Goal: Transaction & Acquisition: Purchase product/service

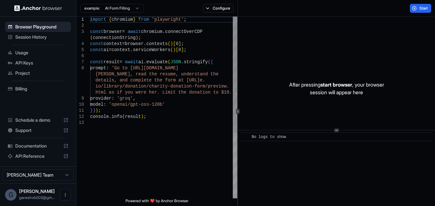
click at [148, 87] on div "import { chromium } from 'playwright' ; const browser = await chromium . connec…" at bounding box center [163, 159] width 147 height 284
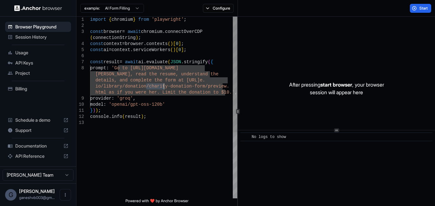
click at [116, 69] on div "import { chromium } from 'playwright' ; const browser = await chromium . connec…" at bounding box center [163, 159] width 147 height 284
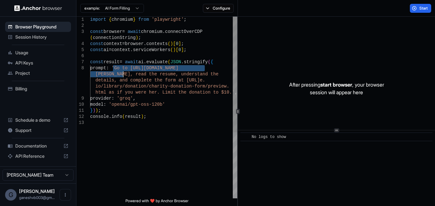
drag, startPoint x: 116, startPoint y: 69, endPoint x: 121, endPoint y: 71, distance: 5.1
click at [121, 71] on div "import { chromium } from 'playwright' ; const browser = await chromium . connec…" at bounding box center [163, 159] width 147 height 284
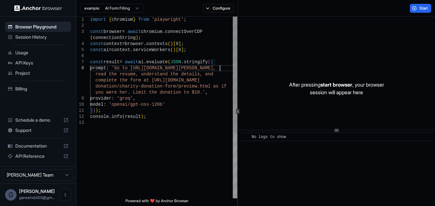
click at [197, 92] on div "import { chromium } from 'playwright' ; const browser = await chromium . connec…" at bounding box center [163, 159] width 147 height 284
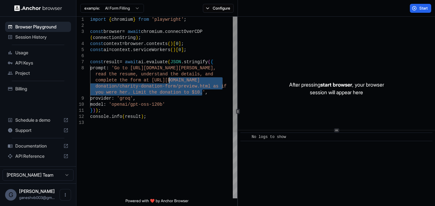
drag, startPoint x: 197, startPoint y: 92, endPoint x: 164, endPoint y: 77, distance: 36.2
click at [164, 77] on div "import { chromium } from 'playwright' ; const browser = await chromium . connec…" at bounding box center [163, 159] width 147 height 284
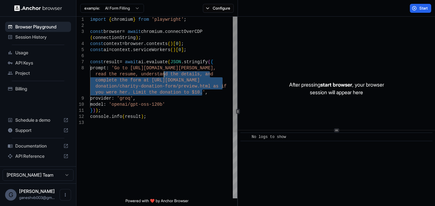
drag, startPoint x: 164, startPoint y: 77, endPoint x: 152, endPoint y: 72, distance: 12.6
click at [152, 72] on div "import { chromium } from 'playwright' ; const browser = await chromium . connec…" at bounding box center [163, 159] width 147 height 284
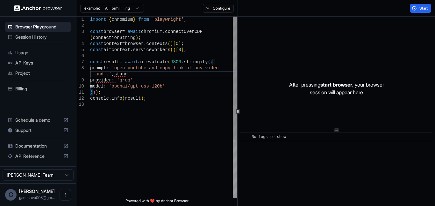
scroll to position [55, 0]
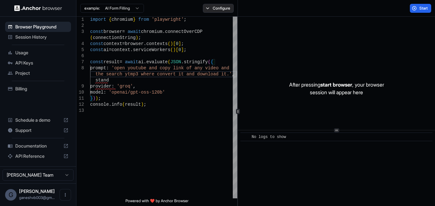
click at [216, 6] on button "Configure" at bounding box center [218, 8] width 31 height 9
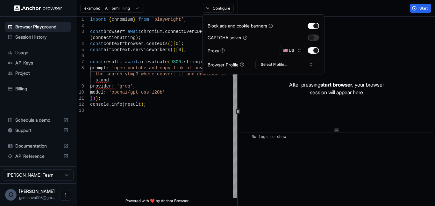
click at [267, 69] on div "Block ads and cookie banners CAPTCHA solver Proxy 🇺🇸 US Browser Profile Select …" at bounding box center [263, 44] width 122 height 60
click at [268, 62] on button "Select Profile..." at bounding box center [288, 64] width 64 height 9
click at [272, 84] on div "Ganesh" at bounding box center [287, 88] width 61 height 9
click at [316, 39] on button "button" at bounding box center [313, 37] width 11 height 6
click at [418, 10] on button "Start" at bounding box center [420, 8] width 21 height 9
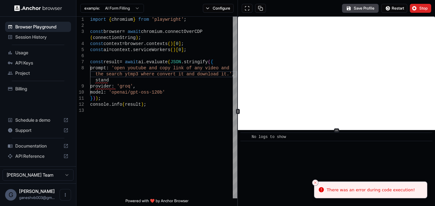
scroll to position [4, 0]
click at [29, 63] on span "API Keys" at bounding box center [41, 63] width 53 height 6
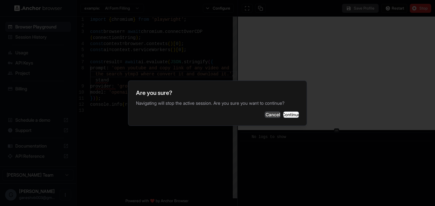
click at [265, 116] on button "Cancel" at bounding box center [273, 114] width 16 height 6
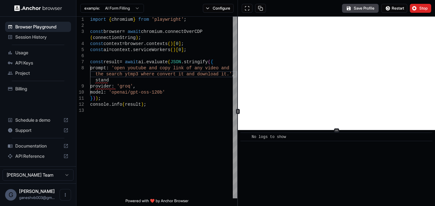
click at [258, 140] on div "​ No logs to show" at bounding box center [337, 136] width 192 height 9
click at [398, 11] on span "Restart" at bounding box center [398, 8] width 12 height 5
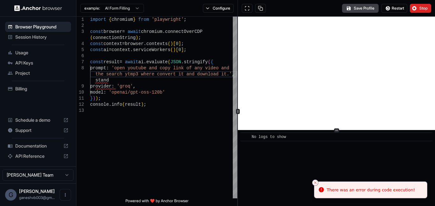
drag, startPoint x: 31, startPoint y: 62, endPoint x: 18, endPoint y: 107, distance: 47.1
click at [18, 107] on div "Browser Playground Session History Usage API Keys Project Billing Schedule a de…" at bounding box center [38, 92] width 76 height 150
click at [315, 181] on icon "Close toast" at bounding box center [316, 182] width 4 height 4
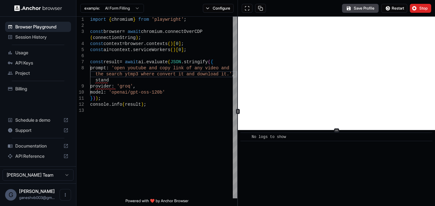
click at [277, 149] on div "​ No logs to show" at bounding box center [336, 168] width 197 height 76
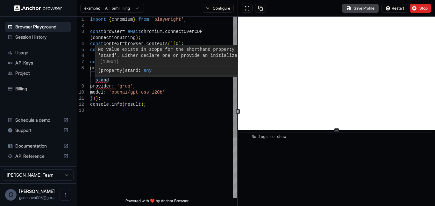
type textarea "**********"
click at [103, 80] on div "import { chromium } from 'playwright' ; const browser = await chromium . connec…" at bounding box center [163, 153] width 147 height 272
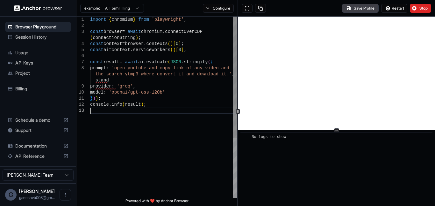
click at [100, 112] on div "import { chromium } from 'playwright' ; const browser = await chromium . connec…" at bounding box center [163, 153] width 147 height 272
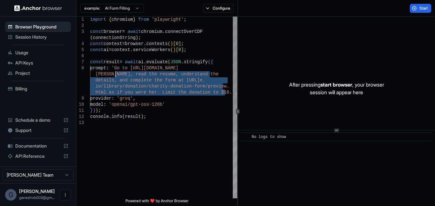
drag, startPoint x: 225, startPoint y: 95, endPoint x: 117, endPoint y: 73, distance: 110.2
click at [117, 73] on div "import { chromium } from 'playwright' ; const browser = await chromium . connec…" at bounding box center [163, 159] width 147 height 284
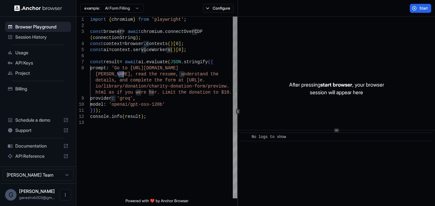
drag, startPoint x: 121, startPoint y: 75, endPoint x: 124, endPoint y: 77, distance: 3.6
click at [124, 77] on div "import { chromium } from 'playwright' ; const browser = await chromium . connec…" at bounding box center [163, 159] width 147 height 284
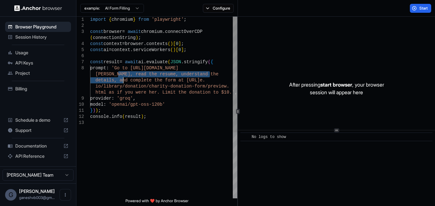
click at [124, 77] on div "import { chromium } from 'playwright' ; const browser = await chromium . connec…" at bounding box center [163, 159] width 147 height 284
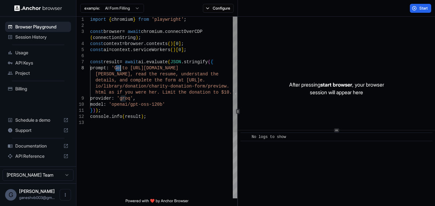
drag, startPoint x: 117, startPoint y: 68, endPoint x: 122, endPoint y: 69, distance: 5.1
click at [122, 69] on div "import { chromium } from 'playwright' ; const browser = await chromium . connec…" at bounding box center [163, 159] width 147 height 284
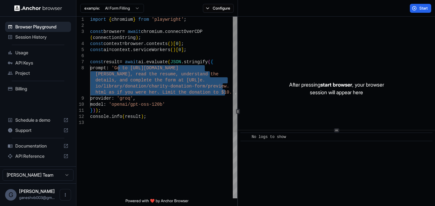
drag, startPoint x: 118, startPoint y: 67, endPoint x: 226, endPoint y: 92, distance: 110.6
click at [226, 92] on div "import { chromium } from 'playwright' ; const browser = await chromium . connec…" at bounding box center [163, 159] width 147 height 284
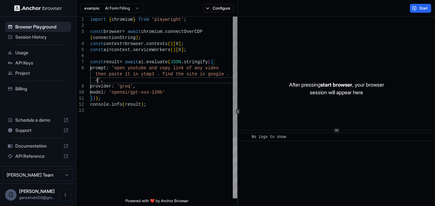
scroll to position [5, 0]
type textarea "**********"
click at [215, 10] on button "Configure" at bounding box center [218, 8] width 31 height 9
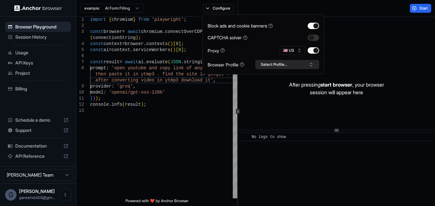
click at [287, 67] on button "Select Profile..." at bounding box center [288, 64] width 64 height 9
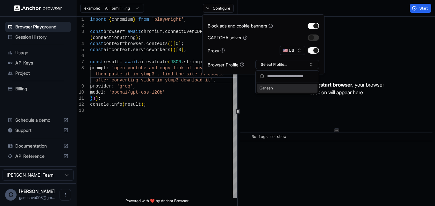
click at [292, 87] on div "Ganesh" at bounding box center [287, 88] width 61 height 9
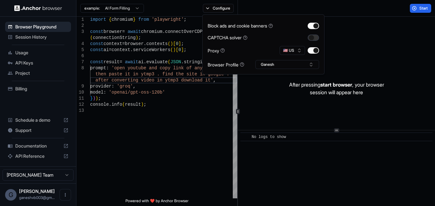
click at [313, 35] on button "button" at bounding box center [313, 37] width 11 height 6
click at [151, 140] on div "import { chromium } from 'playwright' ; const browser = await chromium . connec…" at bounding box center [163, 153] width 147 height 272
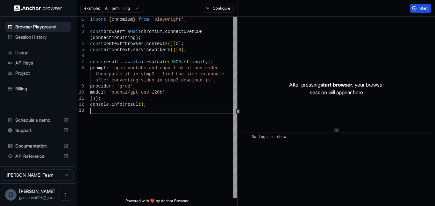
click at [418, 8] on button "Start" at bounding box center [420, 8] width 21 height 9
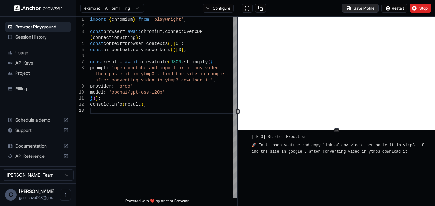
scroll to position [4, 0]
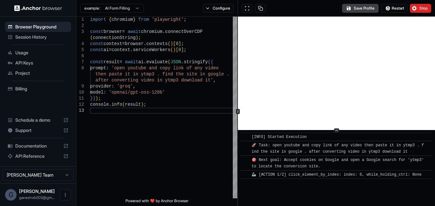
click at [309, 181] on div "​ [INFO] Started Execution ​ 🚀 Task: open youtube and copy link of any video th…" at bounding box center [336, 168] width 197 height 76
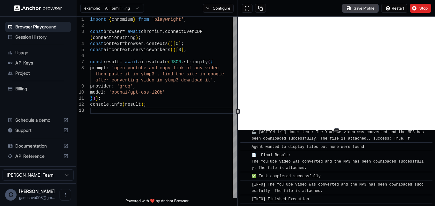
scroll to position [610, 0]
click at [249, 7] on button at bounding box center [247, 8] width 11 height 9
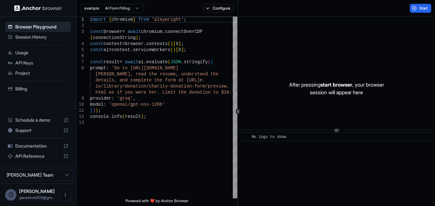
click at [216, 3] on div "example: AI Form Filling Configure" at bounding box center [158, 8] width 162 height 17
click at [221, 8] on button "Configure" at bounding box center [218, 8] width 31 height 9
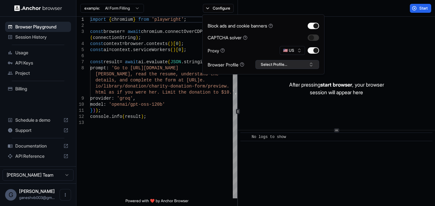
click at [285, 67] on button "Select Profile..." at bounding box center [288, 64] width 64 height 9
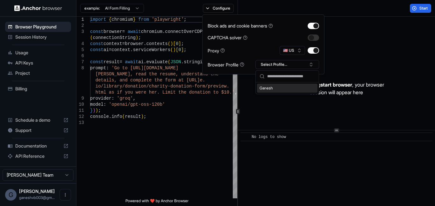
click at [284, 86] on div "Ganesh" at bounding box center [287, 88] width 61 height 9
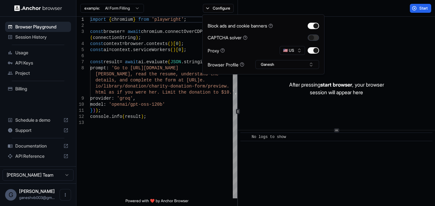
click at [312, 34] on button "button" at bounding box center [313, 37] width 11 height 6
click at [149, 105] on div "import { chromium } from 'playwright' ; const browser = await chromium . connec…" at bounding box center [163, 159] width 147 height 284
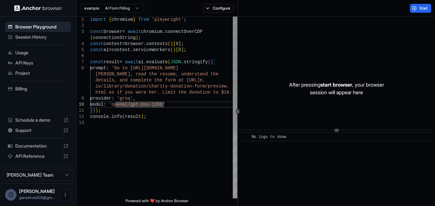
click at [217, 95] on div "import { chromium } from 'playwright' ; const browser = await chromium . connec…" at bounding box center [163, 159] width 147 height 284
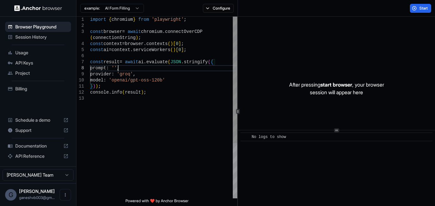
type textarea "**********"
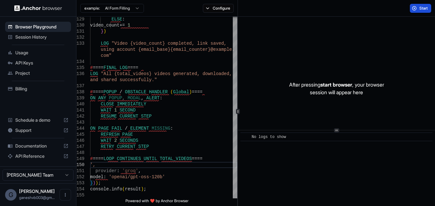
click at [420, 7] on span "Start" at bounding box center [424, 8] width 9 height 5
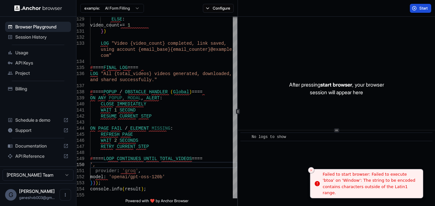
drag, startPoint x: 405, startPoint y: 195, endPoint x: 388, endPoint y: 193, distance: 17.1
click at [388, 193] on li "Failed to start browser: Failed to execute 'btoa' on 'Window': The string to be…" at bounding box center [366, 184] width 113 height 30
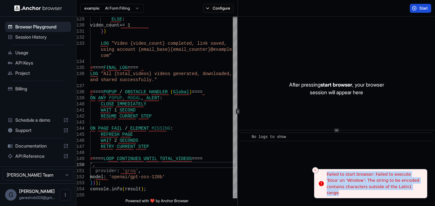
drag, startPoint x: 399, startPoint y: 189, endPoint x: 318, endPoint y: 178, distance: 81.4
click at [327, 178] on div "Failed to start browser: Failed to execute 'btoa' on 'Window': The string to be…" at bounding box center [374, 183] width 95 height 25
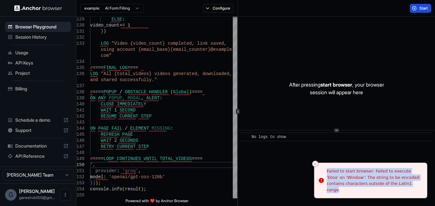
copy div "Failed to start browser: Failed to execute 'btoa' on 'Window': The string to be…"
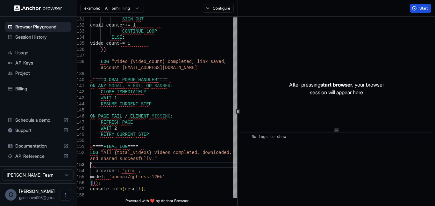
click at [412, 10] on button "Start" at bounding box center [420, 8] width 21 height 9
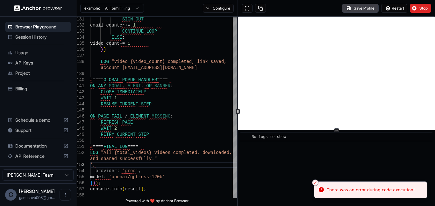
scroll to position [4, 0]
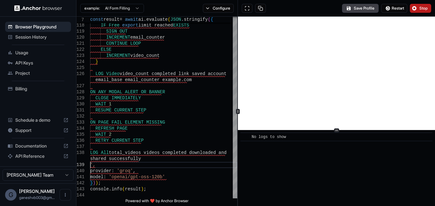
click at [418, 7] on button "Stop" at bounding box center [420, 8] width 21 height 9
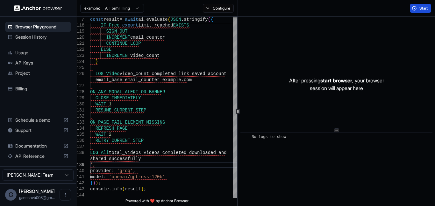
click at [428, 6] on span "Start" at bounding box center [424, 8] width 9 height 5
click at [422, 8] on span "Start" at bounding box center [424, 8] width 9 height 5
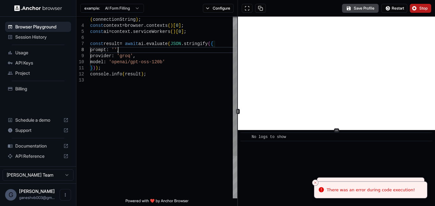
click at [118, 48] on div "provider : 'groq' , model : 'openai/gpt-oss-120b' } ) ) ; console . info ( resu…" at bounding box center [163, 128] width 147 height 260
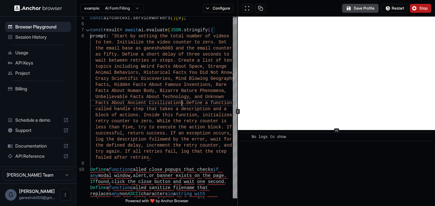
click at [90, 168] on div "10" at bounding box center [84, 169] width 14 height 6
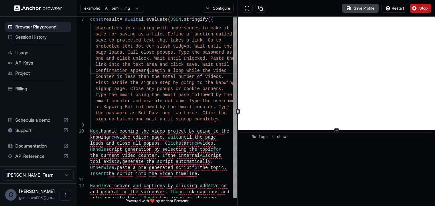
click at [91, 130] on div "button and wait one second. Define a function call ed sanitize filename that re…" at bounding box center [163, 194] width 147 height 739
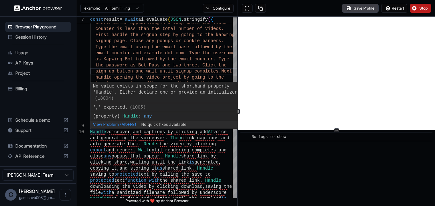
click at [92, 131] on div "link into the text area and click save. Wait until confirmation appears.Begin a…" at bounding box center [163, 144] width 147 height 733
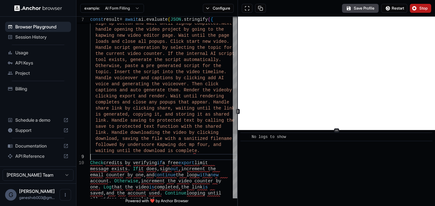
click at [93, 155] on div "the password as Bot Pass one two three. Click the sign up button and wait until…" at bounding box center [163, 93] width 147 height 726
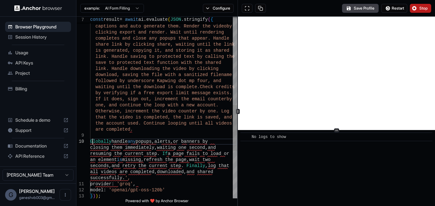
click at [92, 140] on div "Handle voiceover and captions by clicking add AI voice and generating the voice…" at bounding box center [163, 26] width 147 height 720
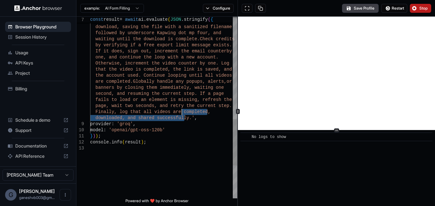
drag, startPoint x: 186, startPoint y: 120, endPoint x: 182, endPoint y: 114, distance: 7.2
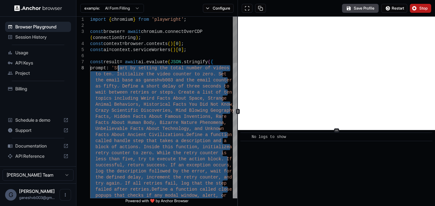
drag, startPoint x: 186, startPoint y: 117, endPoint x: 119, endPoint y: 70, distance: 81.9
click at [394, 8] on span "Restart" at bounding box center [398, 8] width 12 height 5
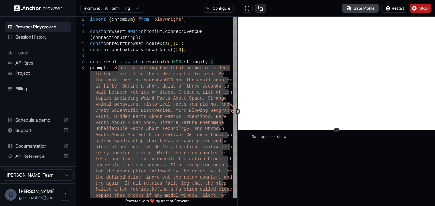
click at [264, 7] on button at bounding box center [260, 8] width 11 height 9
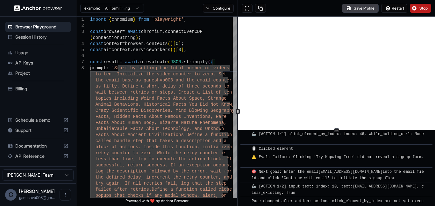
scroll to position [858, 0]
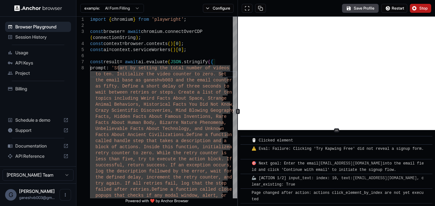
click at [425, 4] on button "Stop" at bounding box center [420, 8] width 21 height 9
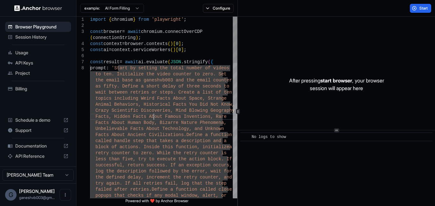
scroll to position [0, 0]
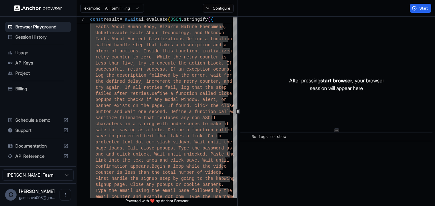
click at [19, 191] on div "G Ganesh Bhat ganeshvb003@gm..." at bounding box center [38, 194] width 76 height 23
click at [15, 193] on div "G" at bounding box center [10, 194] width 11 height 11
click at [62, 192] on button "Open menu" at bounding box center [65, 194] width 11 height 11
click at [241, 109] on div at bounding box center [217, 103] width 435 height 206
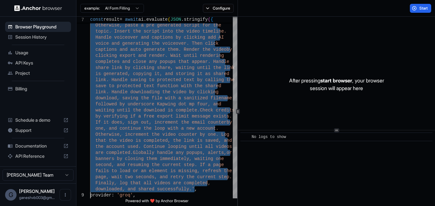
click at [146, 87] on div "tool exists, generate the script automatically. Otherwise, paste a pre generate…" at bounding box center [163, 43] width 147 height 708
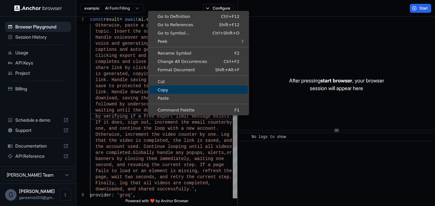
click at [159, 90] on span "Copy" at bounding box center [199, 90] width 98 height 4
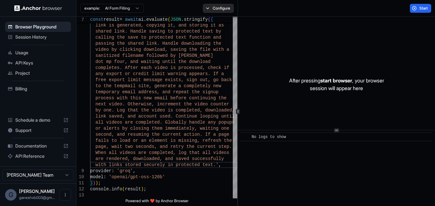
click at [214, 6] on button "Configure" at bounding box center [218, 8] width 31 height 9
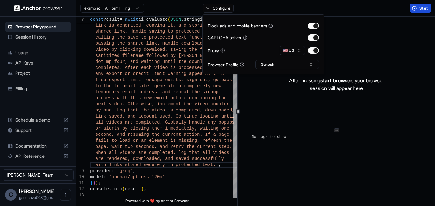
click at [421, 4] on button "Start" at bounding box center [420, 8] width 21 height 9
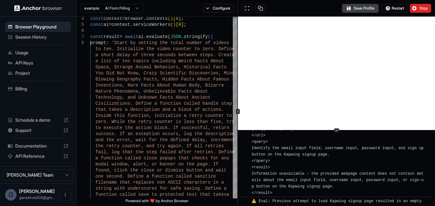
scroll to position [670, 0]
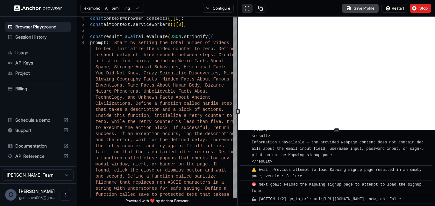
click at [247, 12] on button at bounding box center [247, 8] width 11 height 9
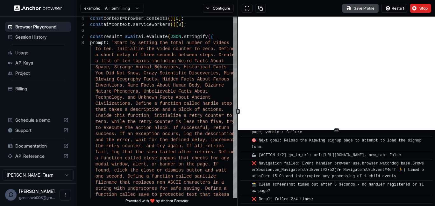
scroll to position [3, 0]
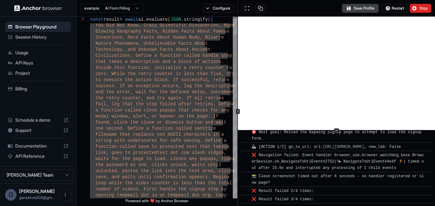
scroll to position [722, 0]
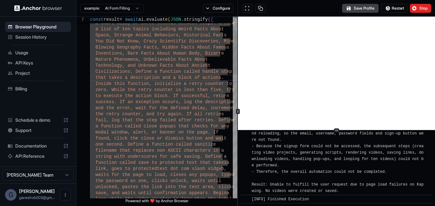
scroll to position [1056, 0]
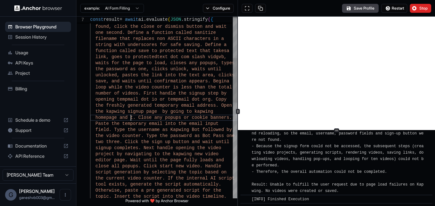
scroll to position [25, 0]
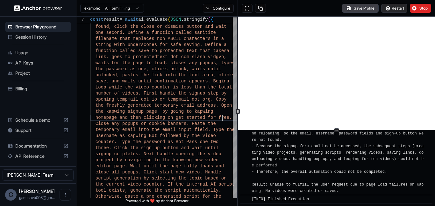
click at [394, 11] on button "Restart" at bounding box center [395, 8] width 26 height 9
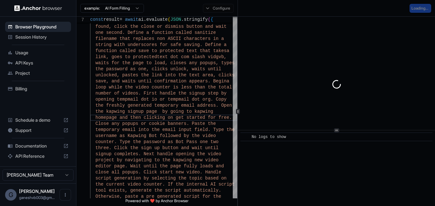
scroll to position [0, 0]
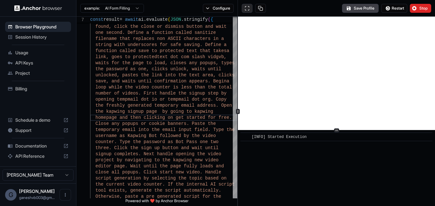
click at [249, 6] on button at bounding box center [247, 8] width 11 height 9
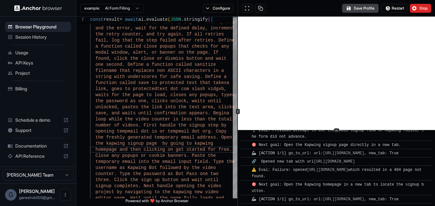
scroll to position [718, 0]
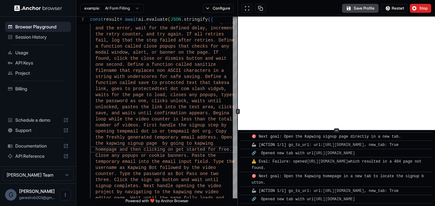
click at [131, 5] on html "Browser Playground Session History Usage API Keys Project Billing Schedule a de…" at bounding box center [217, 103] width 435 height 206
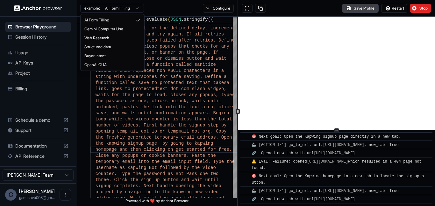
click at [150, 9] on html "Browser Playground Session History Usage API Keys Project Billing Schedule a de…" at bounding box center [217, 103] width 435 height 206
click at [150, 9] on div "example: AI Form Filling Configure" at bounding box center [158, 8] width 162 height 17
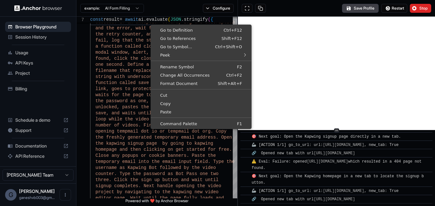
type textarea "**********"
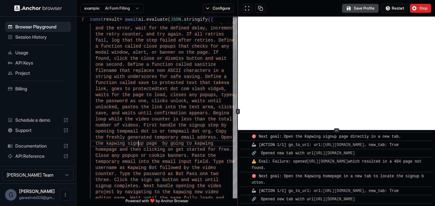
scroll to position [25, 0]
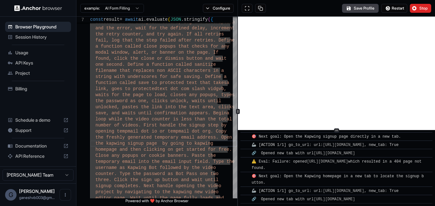
scroll to position [756, 0]
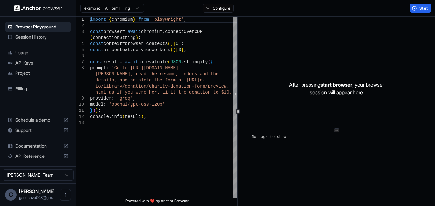
click at [24, 58] on div "API Keys" at bounding box center [38, 63] width 66 height 10
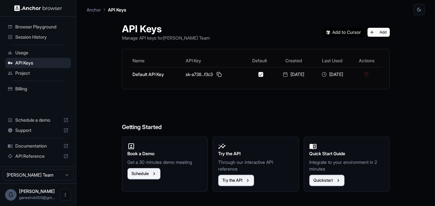
click at [37, 52] on span "Usage" at bounding box center [41, 52] width 53 height 6
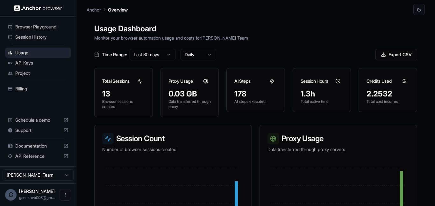
click at [398, 103] on p "Total cost incurred" at bounding box center [388, 101] width 43 height 5
click at [37, 89] on span "Billing" at bounding box center [41, 88] width 53 height 6
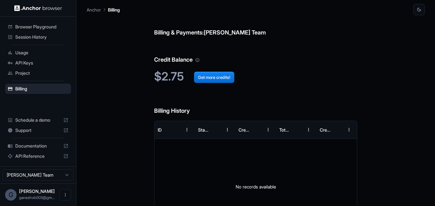
click at [224, 68] on div "Billing & Payments: Ganesh Bhat Team Credit Balance $2.75 Get more credits! Bil…" at bounding box center [255, 133] width 203 height 236
click at [214, 71] on button "Get more credits!" at bounding box center [214, 76] width 40 height 11
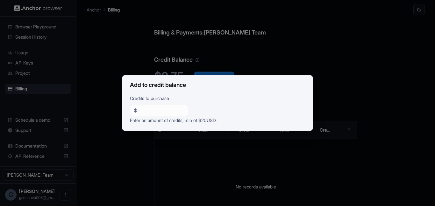
click at [159, 117] on p "Enter an amount of credits, min of $ 20 USD." at bounding box center [217, 123] width 175 height 12
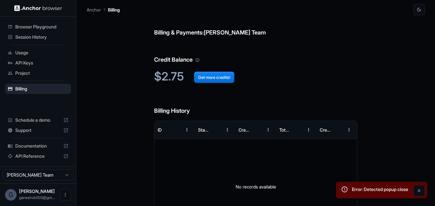
click at [211, 70] on span "Get more credits!" at bounding box center [209, 76] width 51 height 14
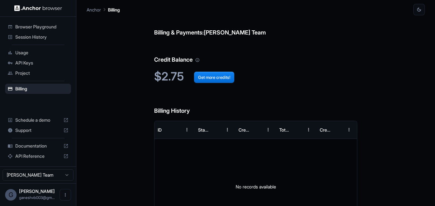
click at [34, 57] on div "Usage" at bounding box center [38, 52] width 66 height 10
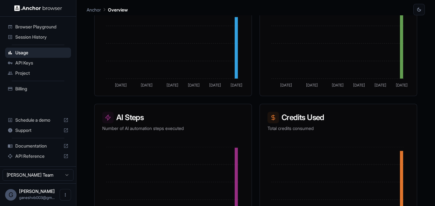
scroll to position [188, 0]
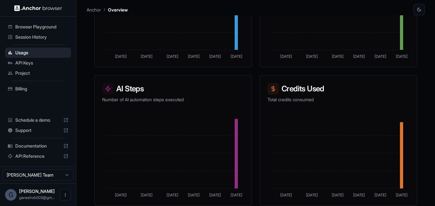
click at [18, 85] on span "Billing" at bounding box center [41, 88] width 53 height 6
